Goal: Task Accomplishment & Management: Manage account settings

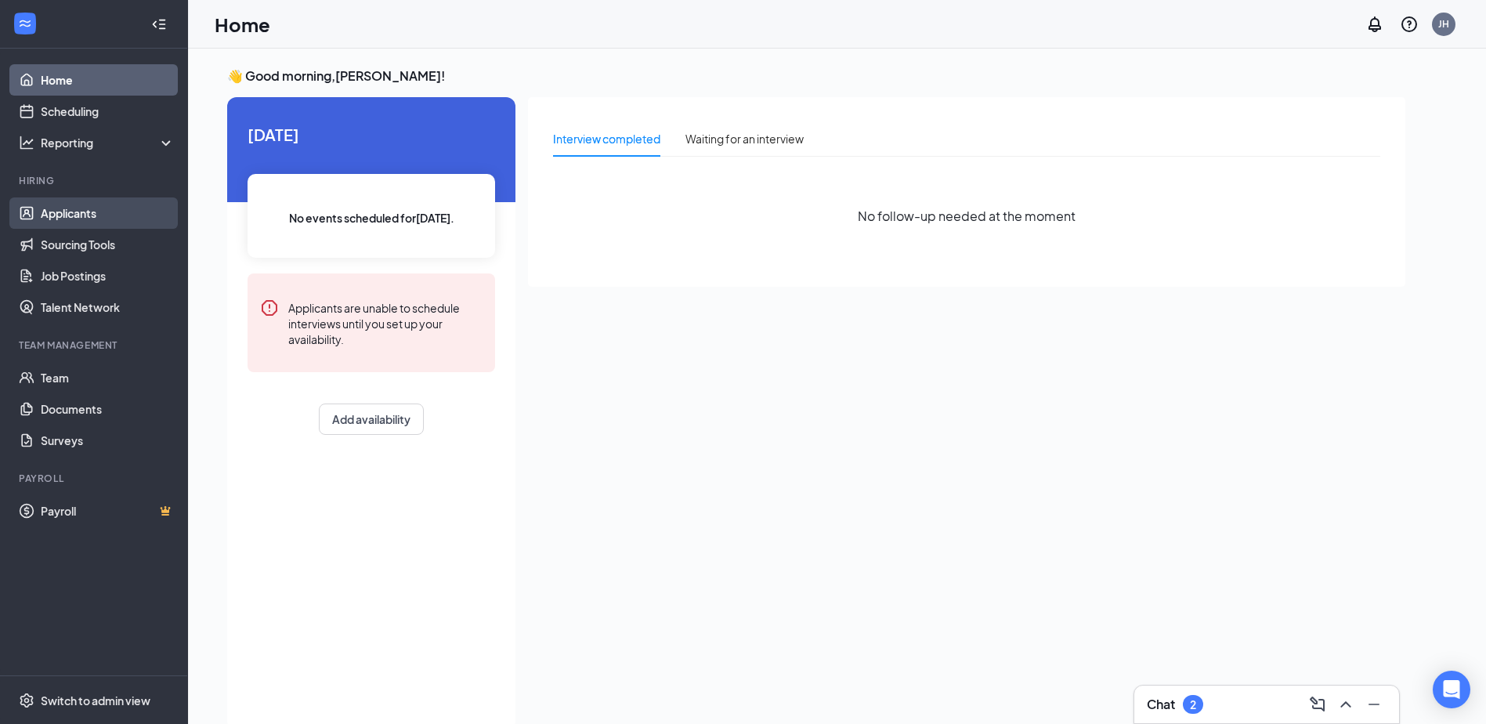
click at [101, 224] on link "Applicants" at bounding box center [108, 212] width 134 height 31
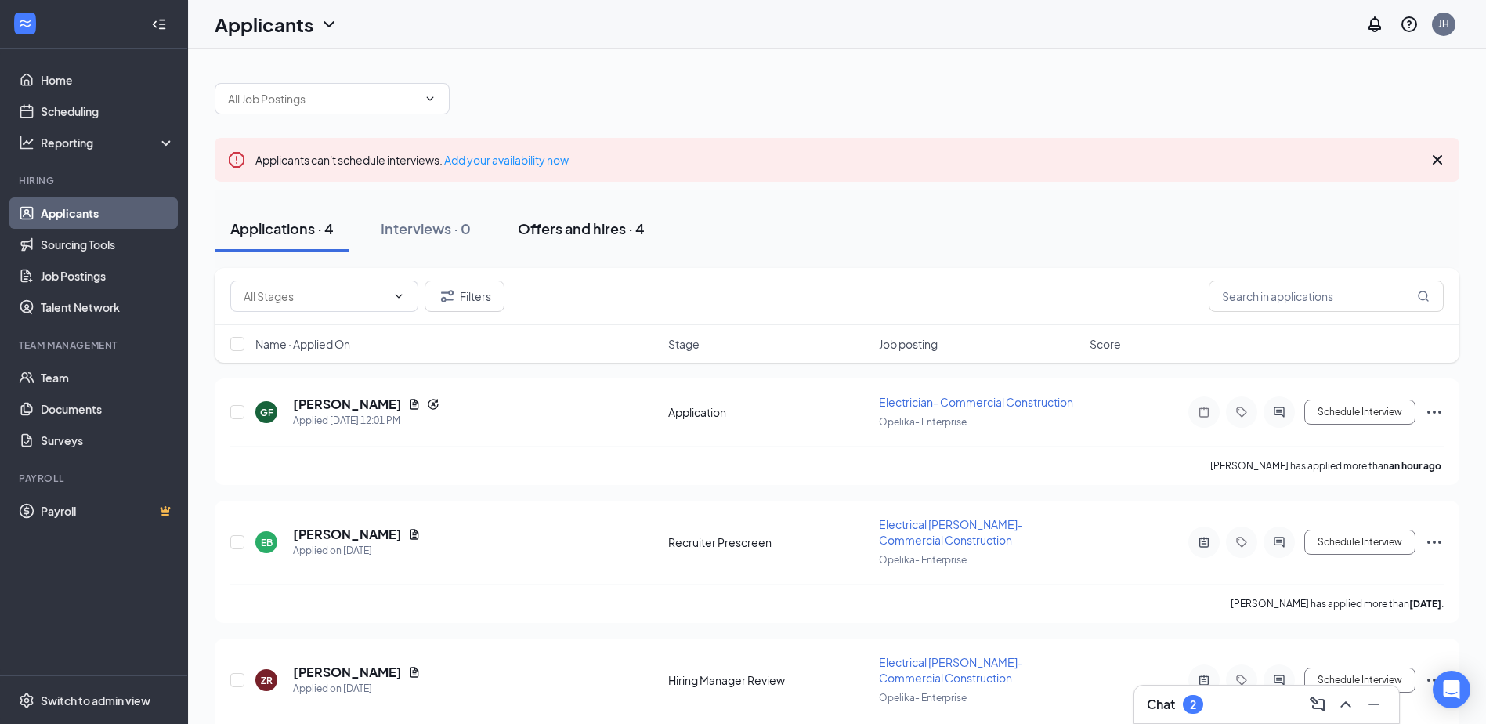
click at [576, 235] on div "Offers and hires · 4" at bounding box center [581, 229] width 127 height 20
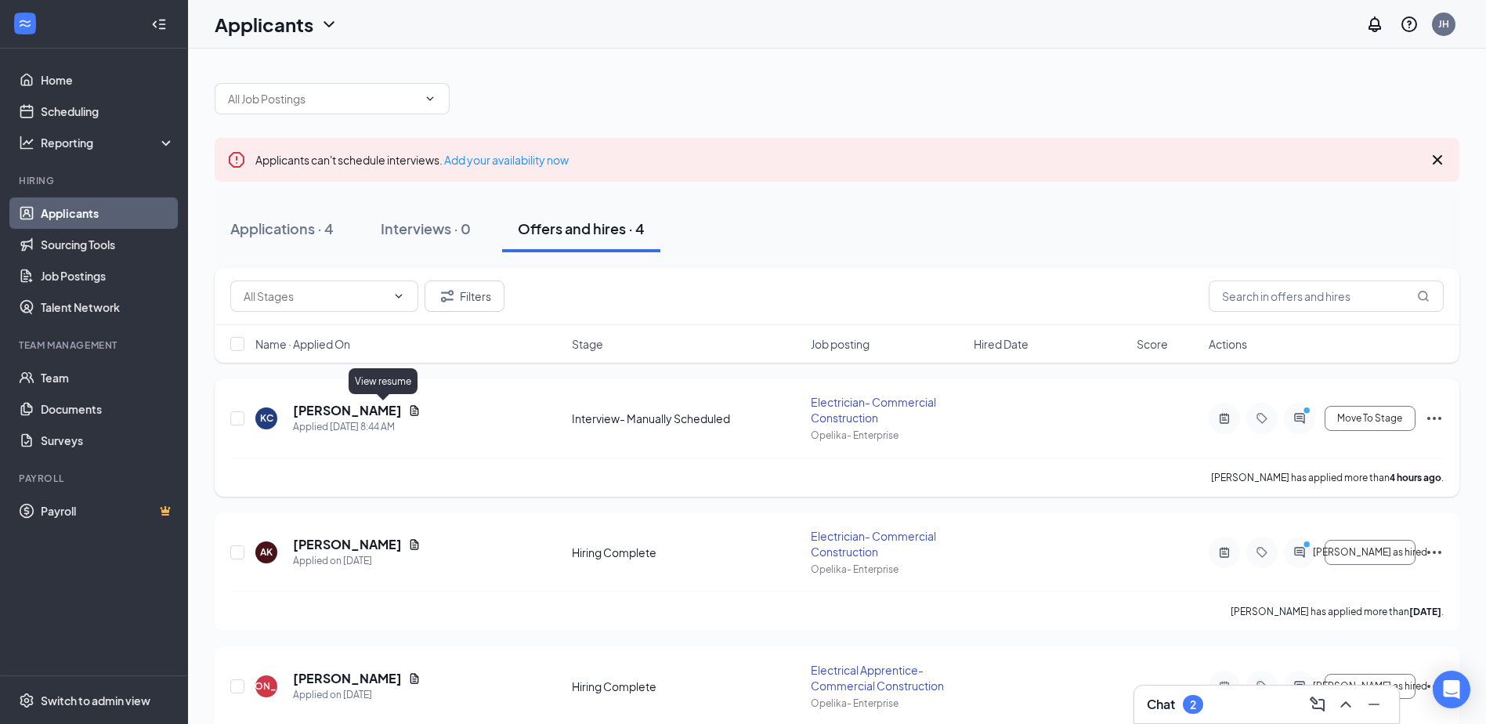
click at [410, 415] on icon "Document" at bounding box center [414, 410] width 9 height 10
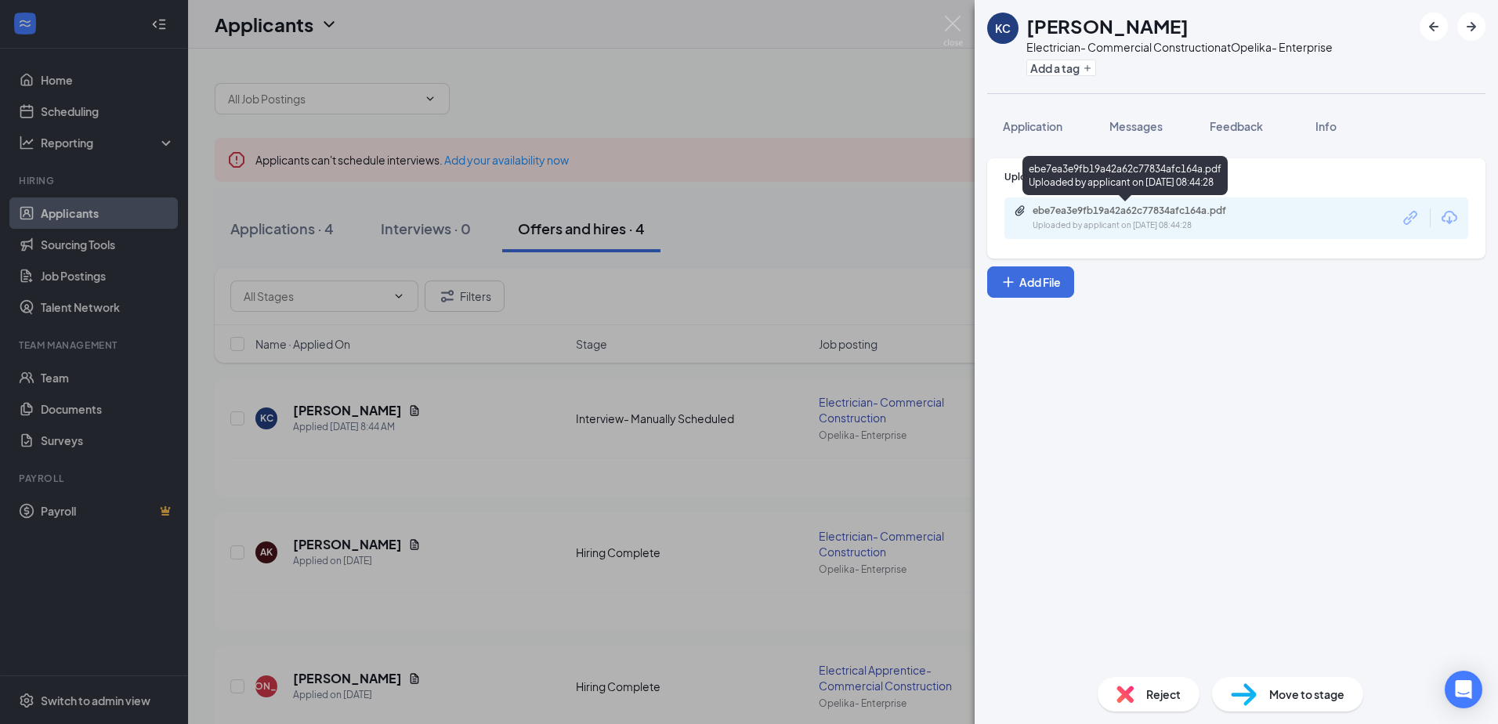
click at [1230, 219] on div "Uploaded by applicant on [DATE] 08:44:28" at bounding box center [1149, 225] width 235 height 13
click at [688, 322] on div "KC [PERSON_NAME] Electrician- Commercial Construction at Opelika- Enterprise Ad…" at bounding box center [749, 362] width 1498 height 724
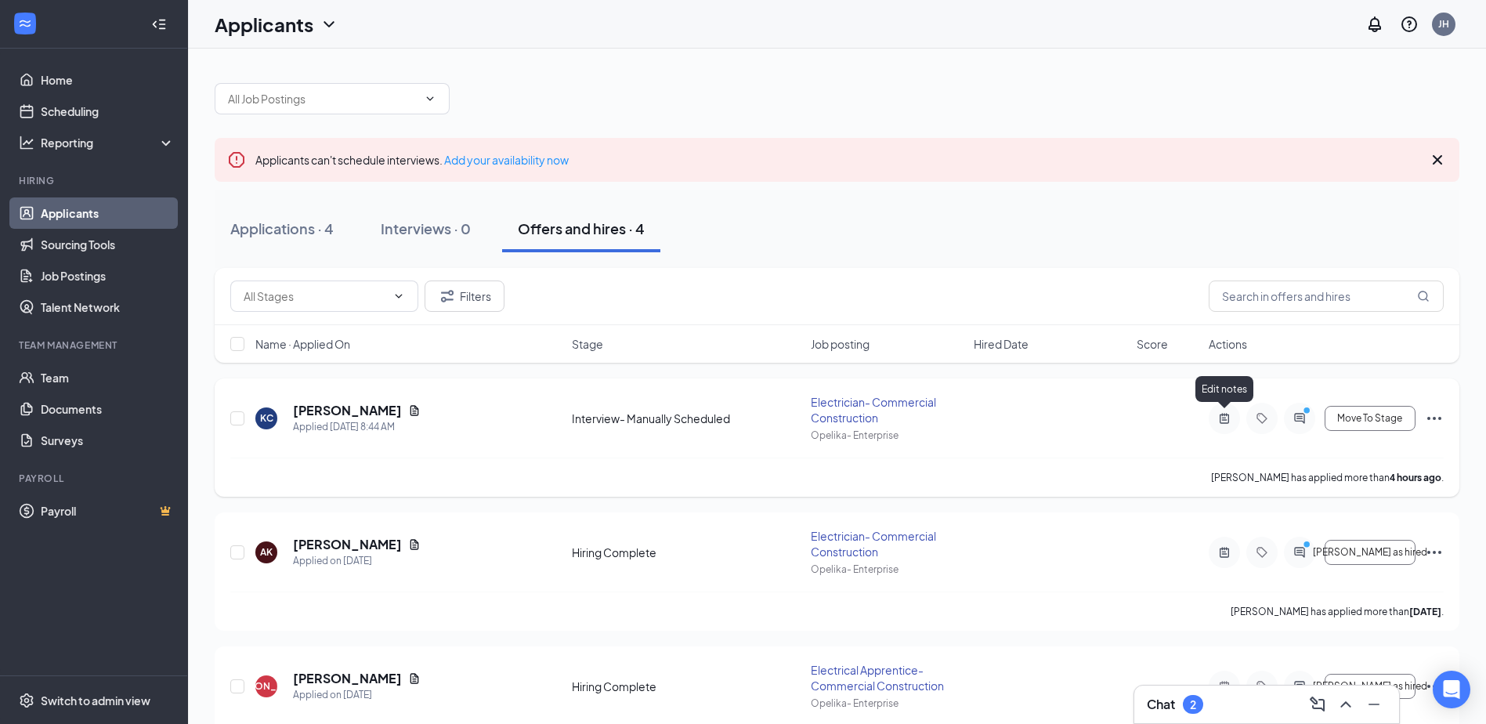
click at [1228, 421] on icon "ActiveNote" at bounding box center [1224, 418] width 9 height 10
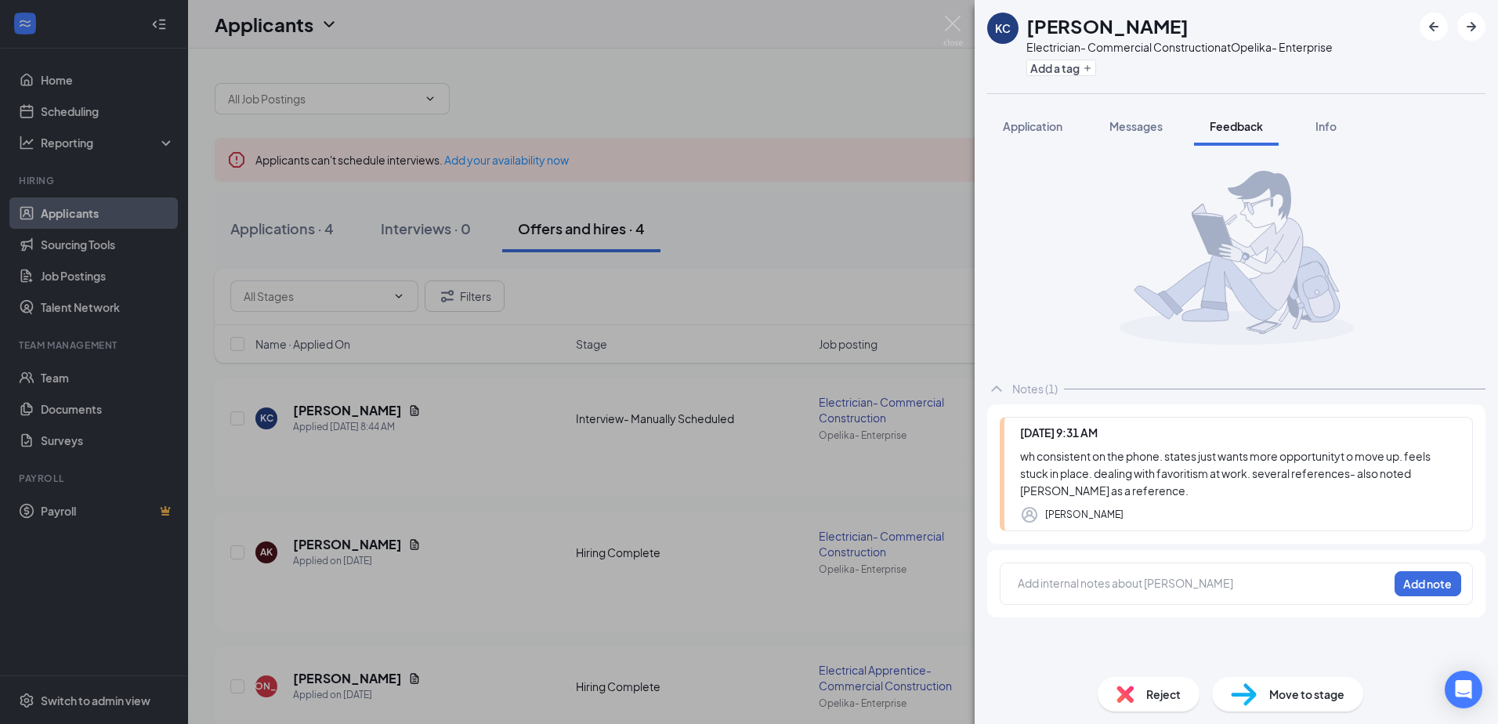
click at [927, 357] on div "KC [PERSON_NAME] Electrician- Commercial Construction at [GEOGRAPHIC_DATA]- Ent…" at bounding box center [749, 362] width 1498 height 724
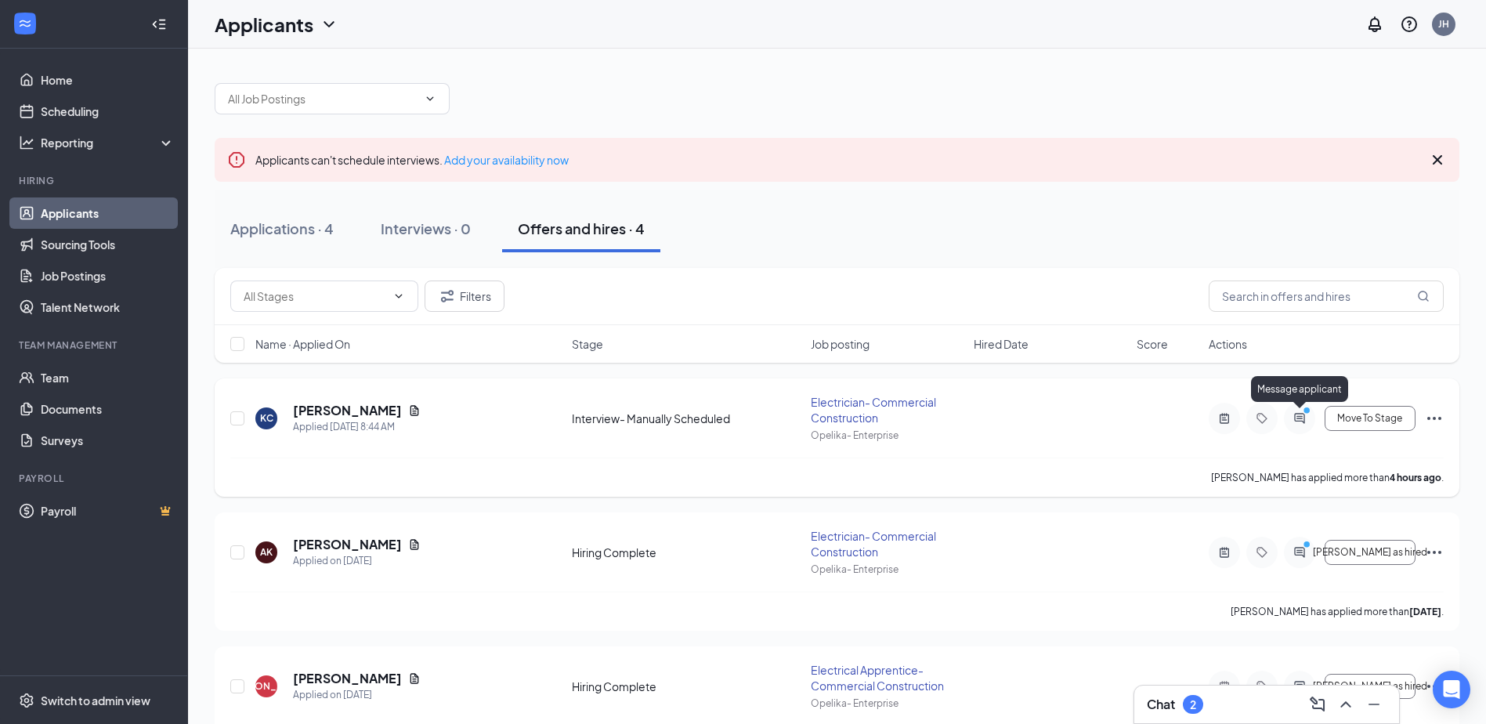
click at [1303, 420] on icon "ActiveChat" at bounding box center [1299, 418] width 19 height 13
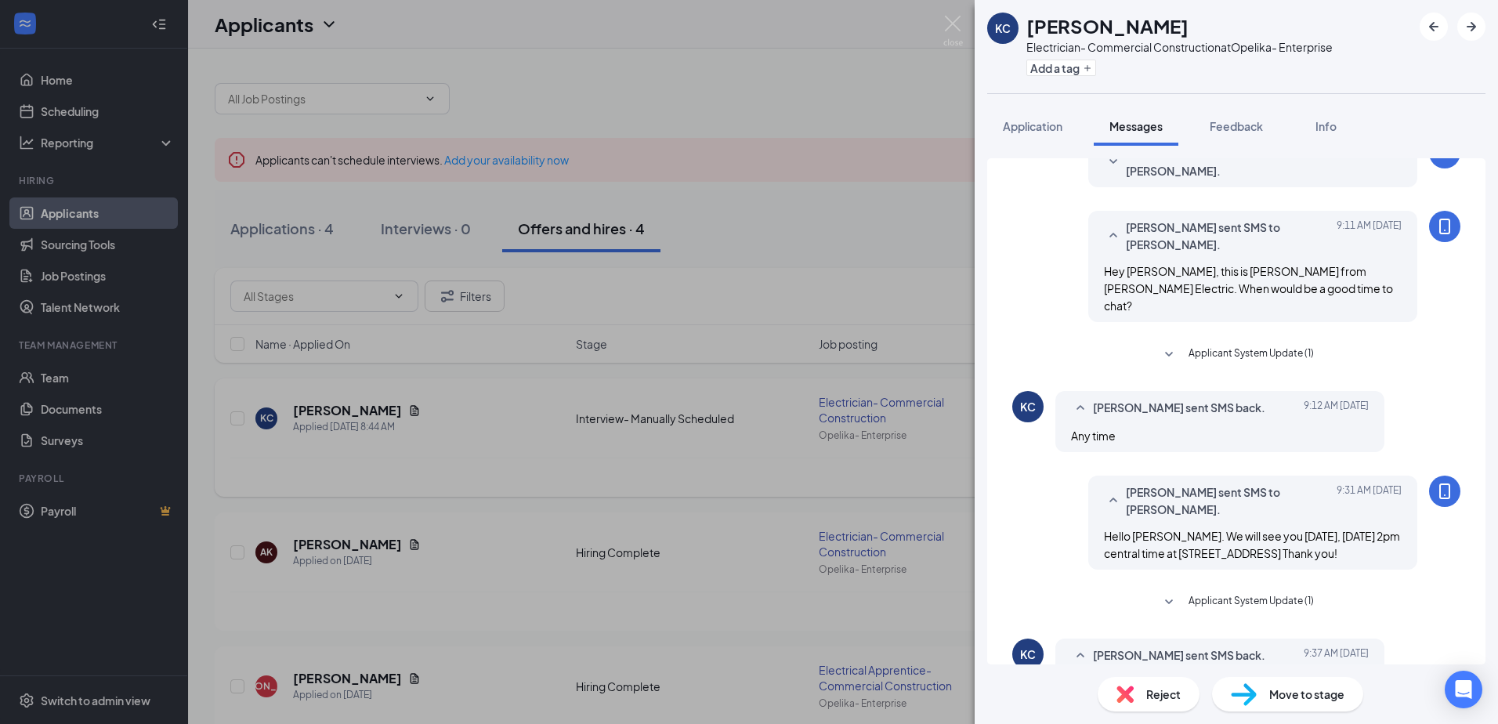
scroll to position [157, 0]
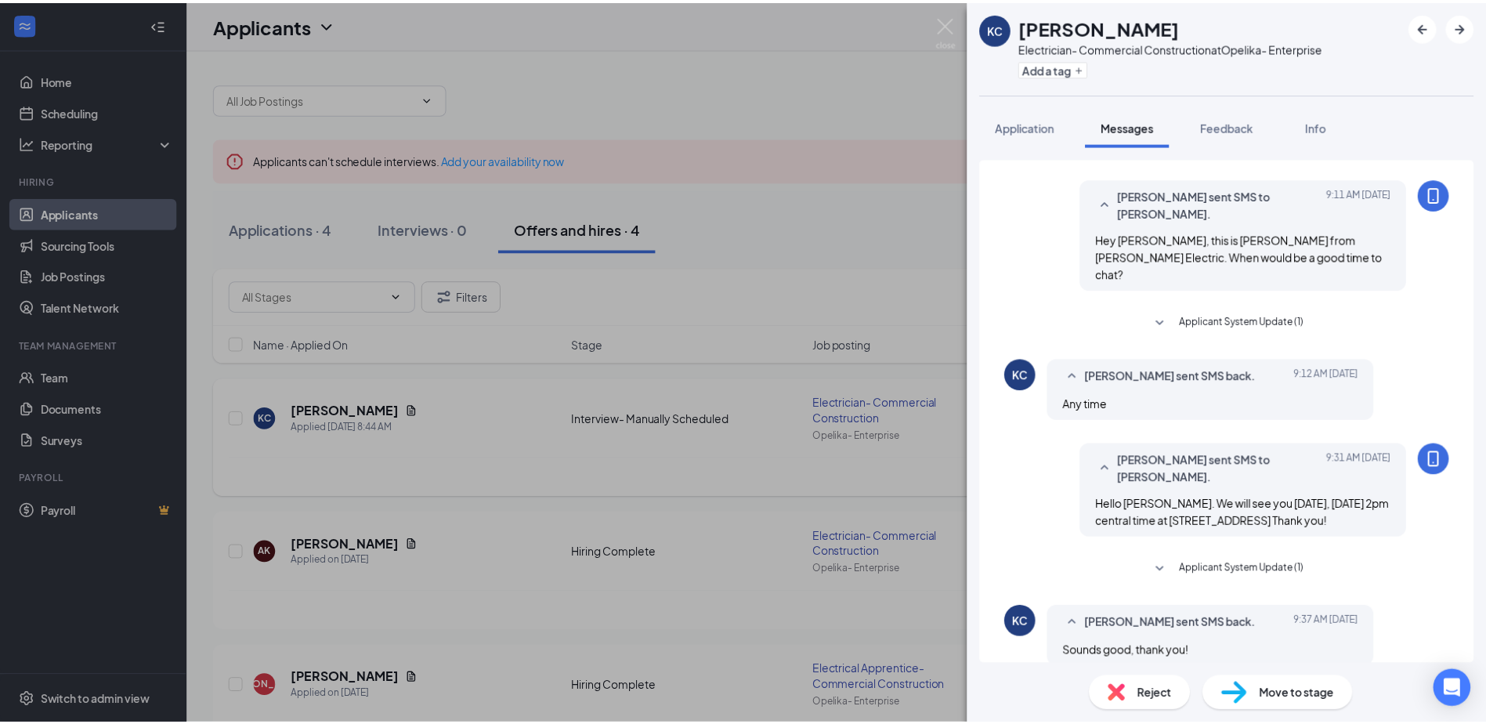
scroll to position [199, 0]
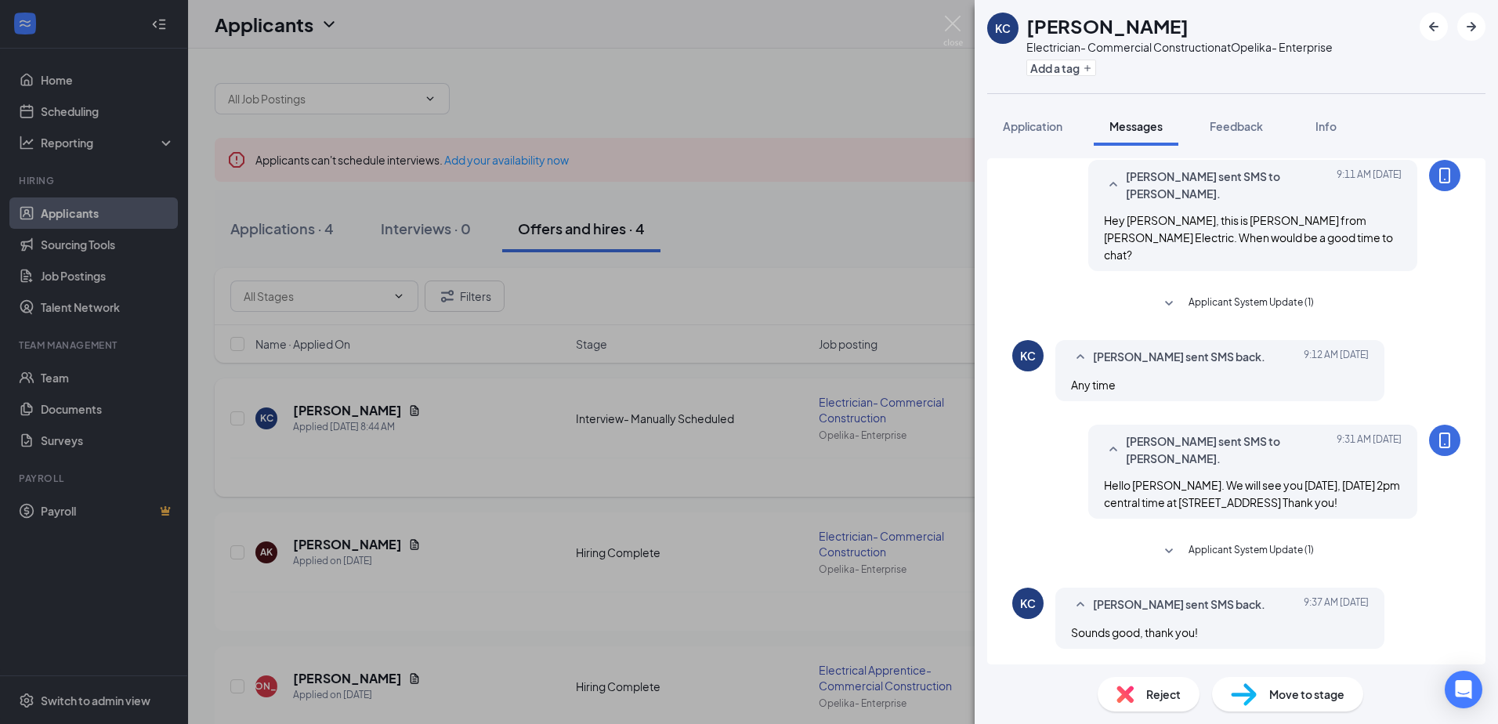
click at [921, 211] on div "KC [PERSON_NAME] Electrician- Commercial Construction at Opelika- Enterprise Ad…" at bounding box center [749, 362] width 1498 height 724
